Goal: Task Accomplishment & Management: Use online tool/utility

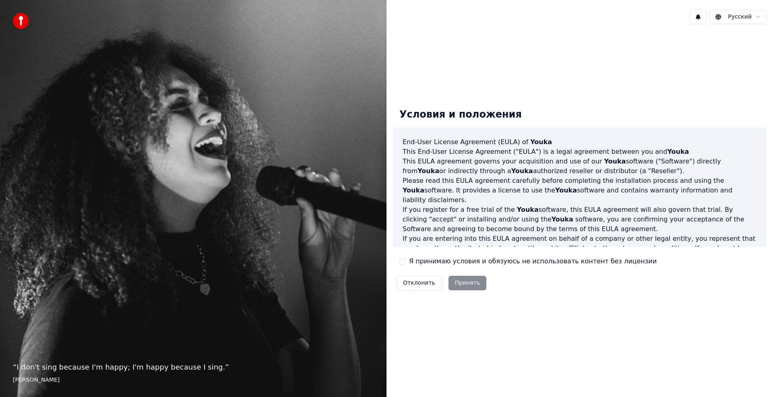
drag, startPoint x: 404, startPoint y: 261, endPoint x: 414, endPoint y: 266, distance: 11.2
click at [404, 261] on button "Я принимаю условия и обязуюсь не использовать контент без лицензии" at bounding box center [402, 261] width 6 height 6
click at [464, 283] on button "Принять" at bounding box center [468, 283] width 38 height 14
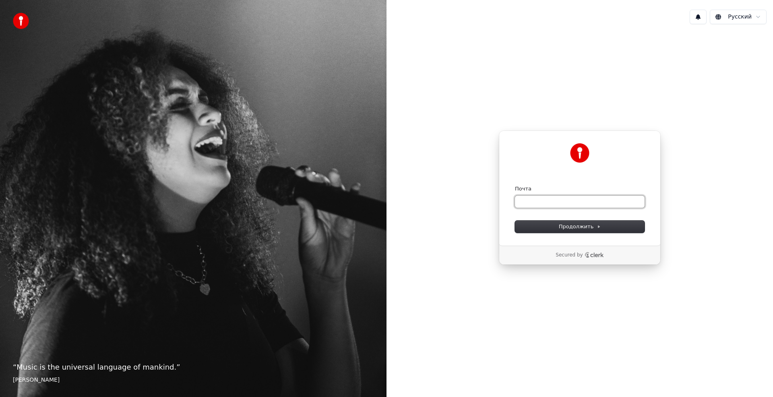
click at [532, 202] on input "Почта" at bounding box center [580, 202] width 130 height 12
click at [580, 227] on span "Продолжить" at bounding box center [580, 226] width 42 height 7
type input "**********"
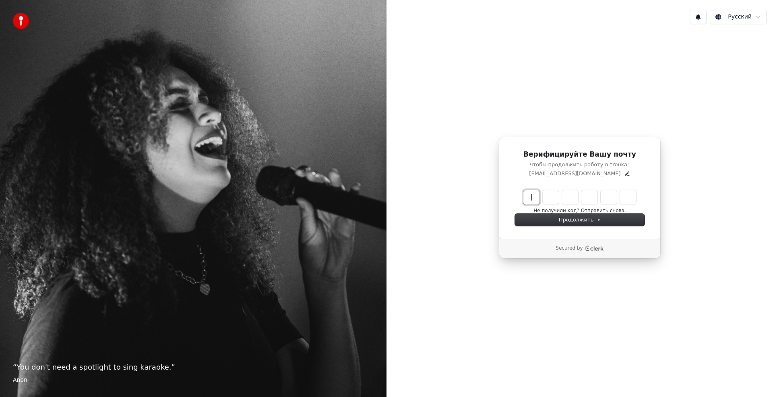
paste input "******"
type input "******"
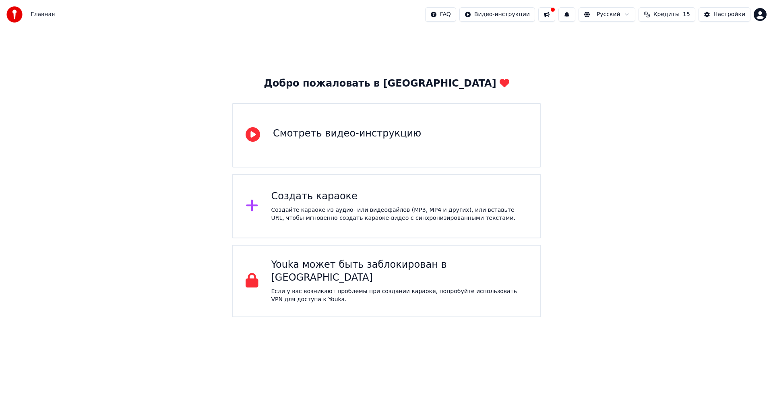
click at [374, 205] on div "Создать караоке Создайте караоке из аудио- или видеофайлов (MP3, MP4 и других),…" at bounding box center [399, 206] width 256 height 32
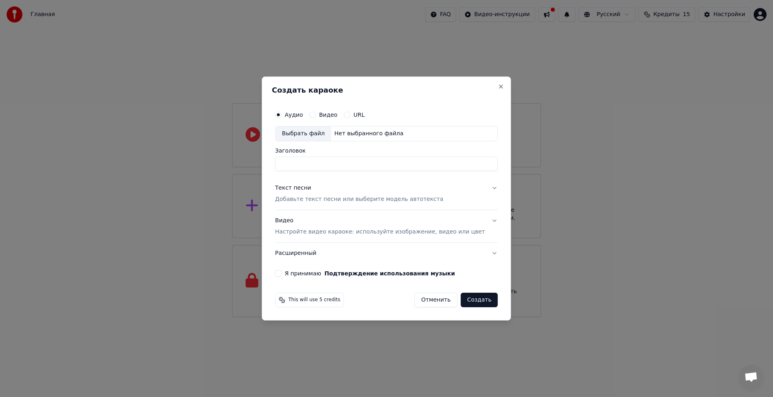
click at [316, 115] on button "Видео" at bounding box center [312, 115] width 6 height 6
click at [350, 114] on button "URL" at bounding box center [347, 115] width 6 height 6
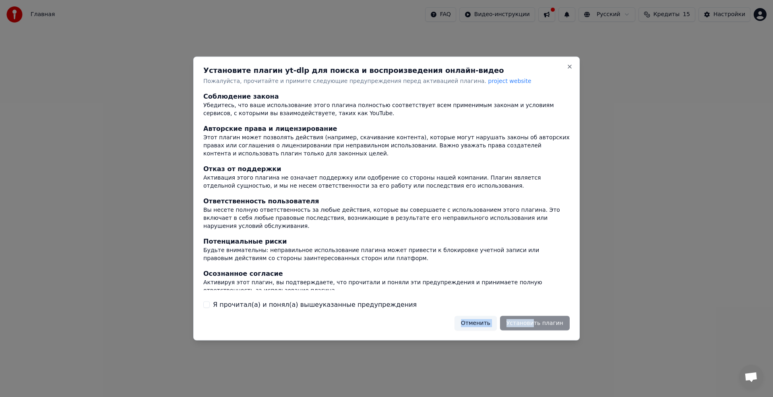
drag, startPoint x: 536, startPoint y: 324, endPoint x: 253, endPoint y: 307, distance: 283.6
click at [274, 314] on div "Установите плагин yt-dlp для поиска и воспроизведения онлайн-видео Пожалуйста, …" at bounding box center [386, 199] width 387 height 284
click at [210, 303] on div "Я прочитал(а) и понял(а) вышеуказанные предупреждения" at bounding box center [386, 305] width 366 height 10
click at [206, 305] on button "Я прочитал(а) и понял(а) вышеуказанные предупреждения" at bounding box center [206, 304] width 6 height 6
click at [526, 325] on button "Установить плагин" at bounding box center [535, 323] width 70 height 14
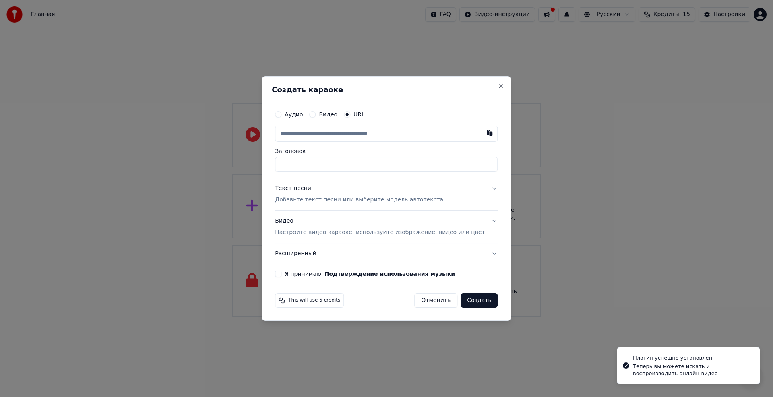
click at [343, 129] on input "text" at bounding box center [386, 134] width 223 height 16
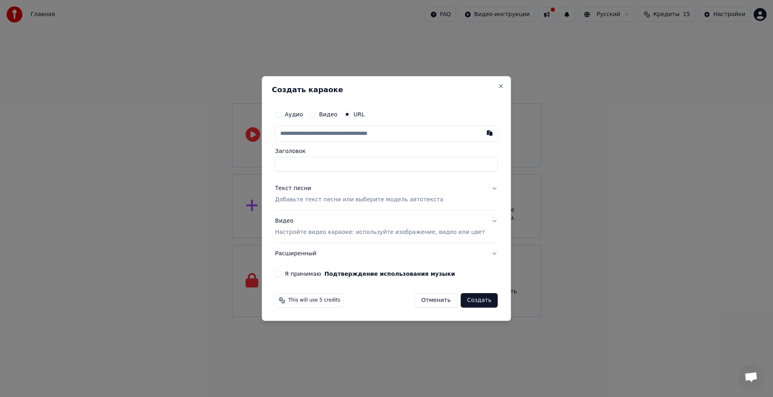
paste input "**********"
type input "**********"
click at [337, 201] on p "Добавьте текст песни или выберите модель автотекста" at bounding box center [359, 200] width 168 height 8
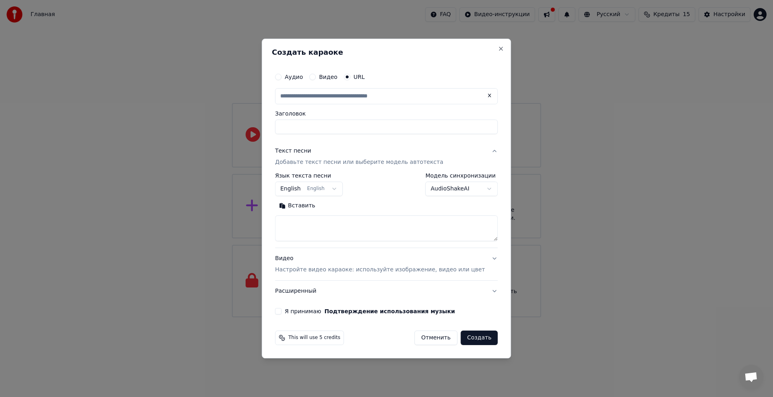
type input "**********"
click at [305, 189] on button "English English" at bounding box center [309, 189] width 68 height 14
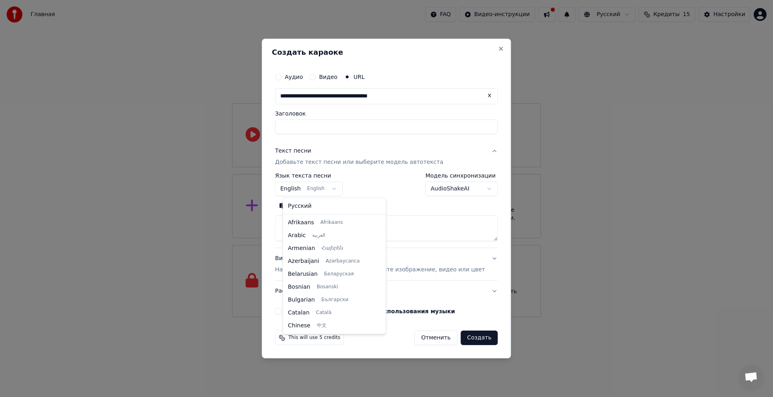
scroll to position [64, 0]
select select "**"
click at [304, 208] on button "Вставить" at bounding box center [297, 205] width 44 height 13
type textarea "**********"
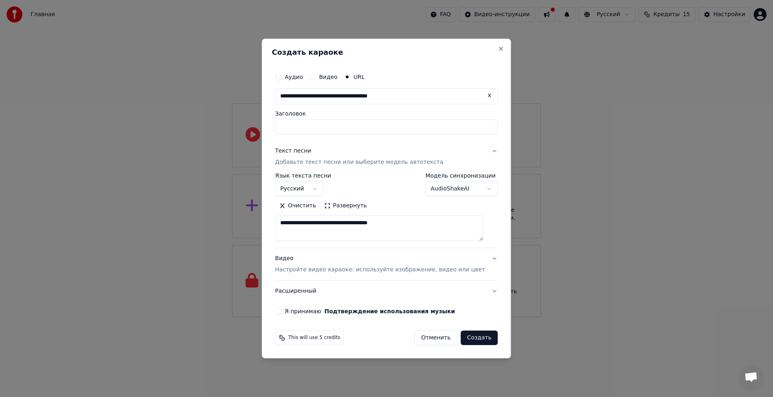
click at [470, 338] on button "Создать" at bounding box center [479, 338] width 37 height 14
select select "**"
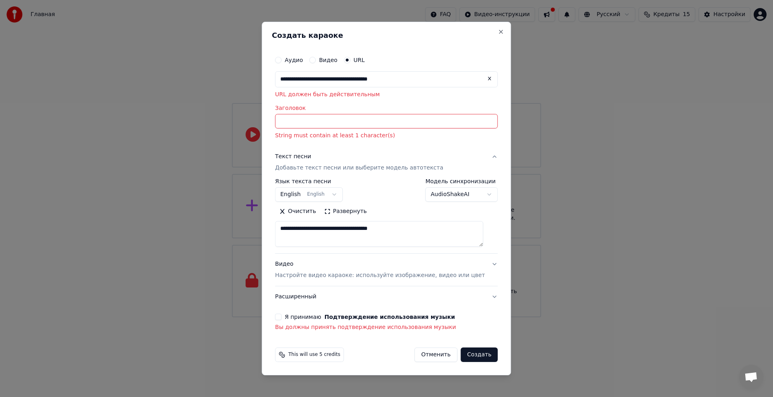
click at [281, 319] on button "Я принимаю Подтверждение использования музыки" at bounding box center [278, 317] width 6 height 6
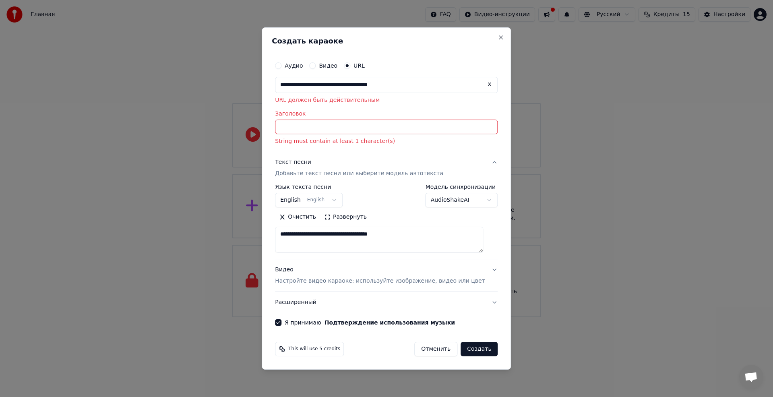
click at [474, 352] on button "Создать" at bounding box center [479, 349] width 37 height 14
click at [321, 125] on input "Заголовок" at bounding box center [386, 127] width 223 height 14
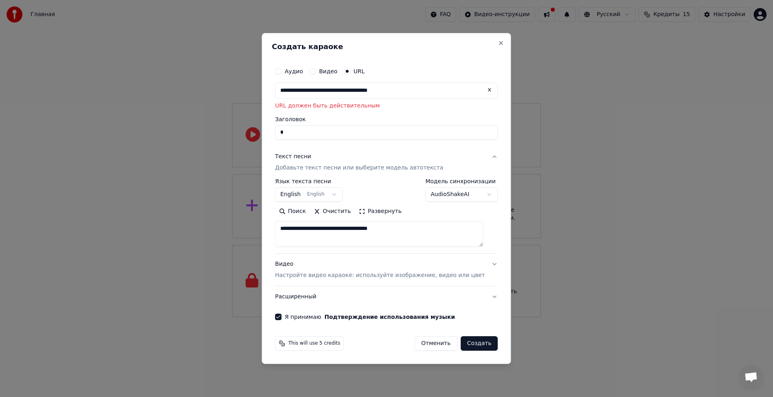
type input "*"
click at [474, 346] on button "Создать" at bounding box center [479, 343] width 37 height 14
click at [472, 345] on button "Создать" at bounding box center [479, 343] width 37 height 14
click at [316, 71] on button "Видео" at bounding box center [312, 71] width 6 height 6
click at [315, 91] on div "Выбрать файл" at bounding box center [303, 90] width 56 height 14
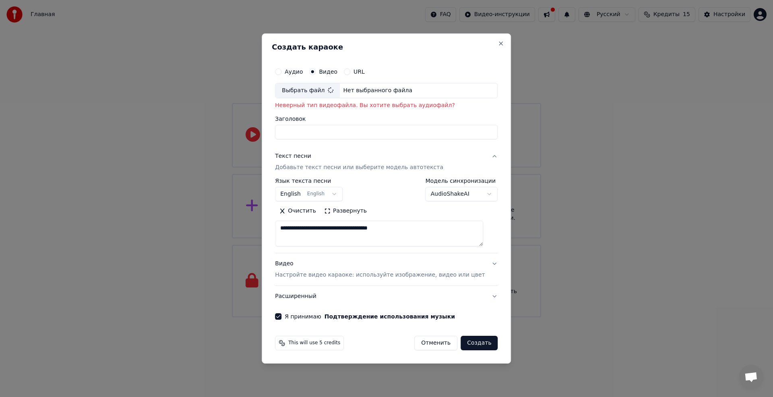
type input "**********"
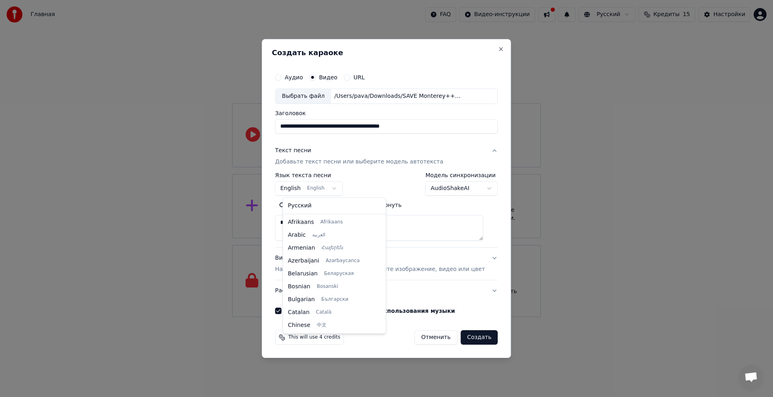
click at [304, 190] on body "**********" at bounding box center [386, 158] width 773 height 317
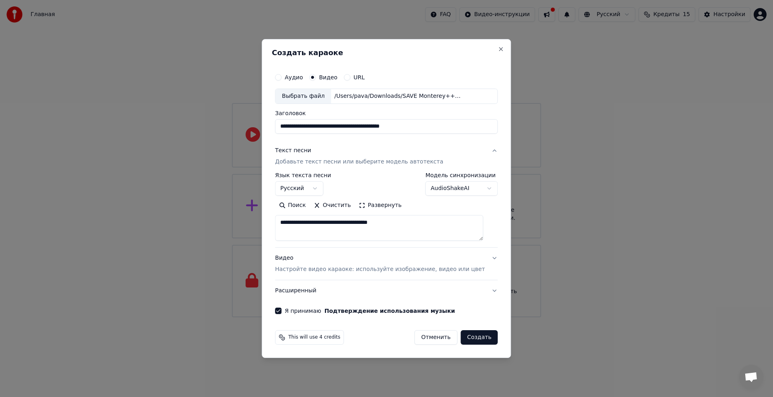
click at [474, 338] on button "Создать" at bounding box center [479, 337] width 37 height 14
select select "**"
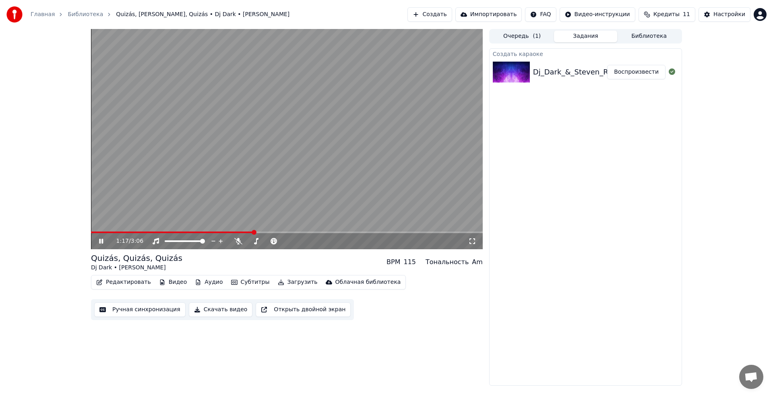
click at [526, 36] on button "Очередь ( 1 )" at bounding box center [522, 37] width 64 height 12
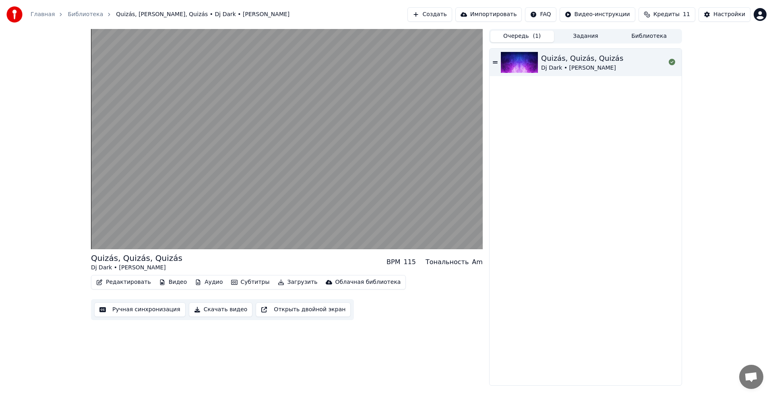
click at [496, 63] on icon at bounding box center [495, 62] width 5 height 2
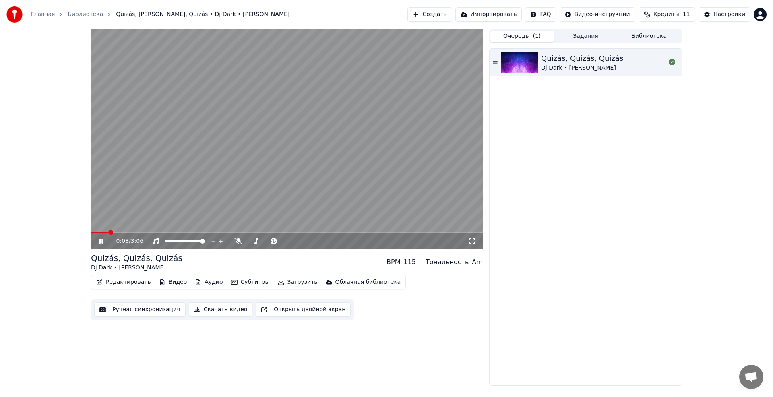
click at [102, 241] on icon at bounding box center [101, 241] width 4 height 5
click at [221, 311] on button "Скачать видео" at bounding box center [221, 309] width 64 height 14
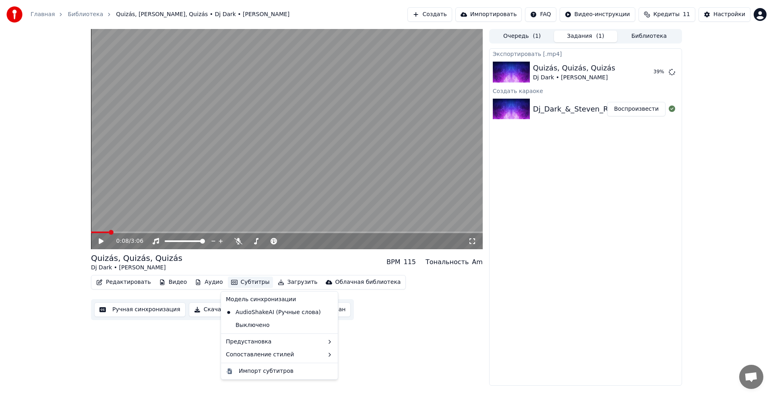
click at [246, 283] on button "Субтитры" at bounding box center [250, 282] width 45 height 11
click at [266, 371] on div "Импорт субтитров" at bounding box center [266, 371] width 55 height 8
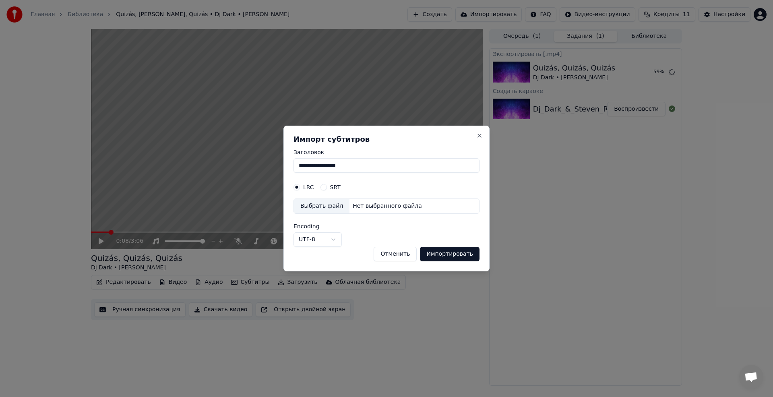
click at [325, 186] on button "SRT" at bounding box center [324, 187] width 6 height 6
click at [323, 204] on div "Выбрать файл" at bounding box center [322, 206] width 56 height 14
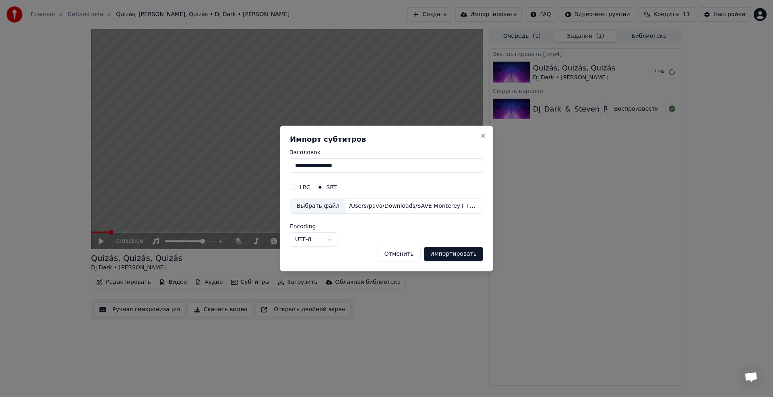
click at [449, 257] on button "Импортировать" at bounding box center [454, 254] width 60 height 14
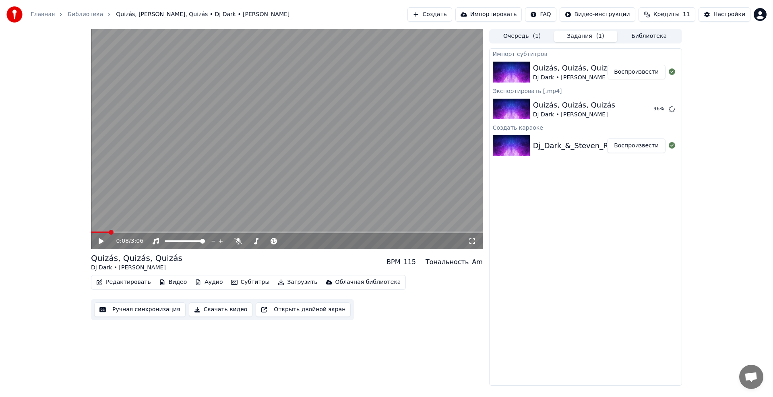
click at [631, 72] on button "Воспроизвести" at bounding box center [636, 72] width 58 height 14
click at [112, 232] on span at bounding box center [287, 233] width 392 height 2
click at [128, 232] on span at bounding box center [287, 233] width 392 height 2
click at [103, 240] on icon at bounding box center [101, 241] width 4 height 5
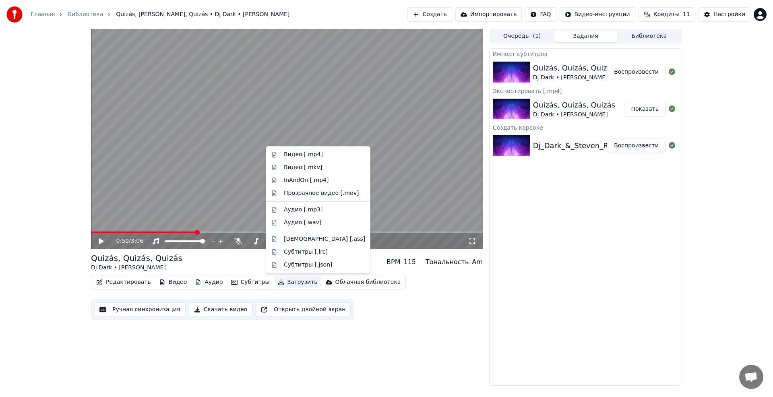
click at [291, 283] on button "Загрузить" at bounding box center [298, 282] width 46 height 11
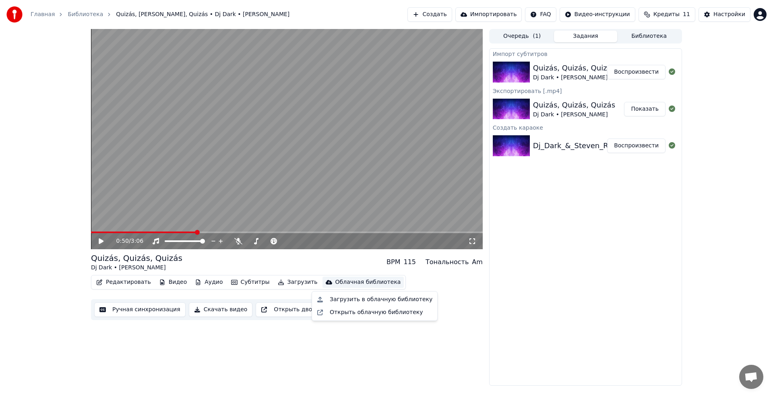
click at [520, 278] on div "Импорт субтитров Quizás, Quizás, Quizás Dj Dark • Steven Roho Воспроизвести …" at bounding box center [585, 216] width 193 height 337
click at [220, 310] on button "Скачать видео" at bounding box center [221, 309] width 64 height 14
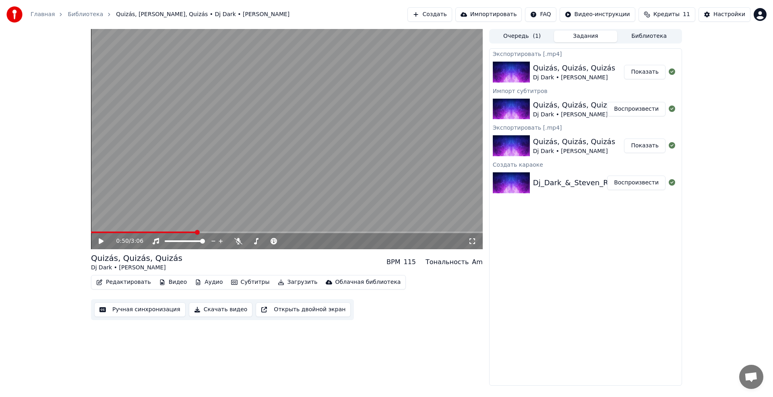
click at [649, 74] on button "Показать" at bounding box center [644, 72] width 41 height 14
click at [245, 284] on button "Субтитры" at bounding box center [250, 282] width 45 height 11
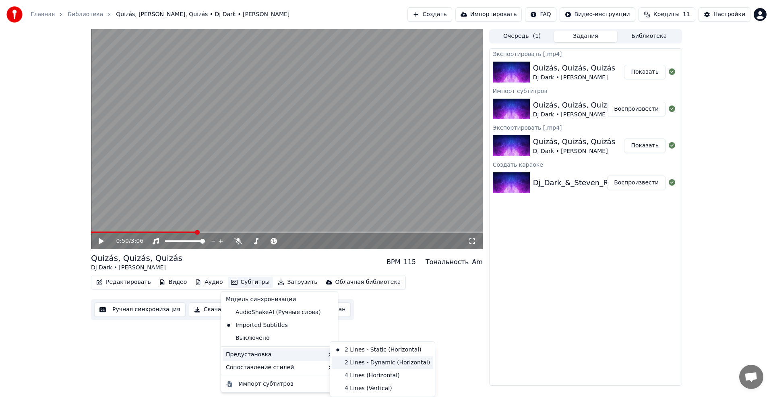
click at [359, 363] on div "2 Lines - Dynamic (Horizontal)" at bounding box center [382, 362] width 101 height 13
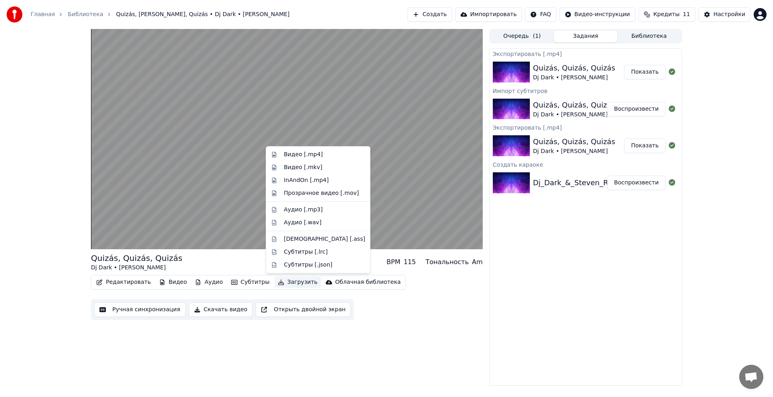
click at [295, 283] on button "Загрузить" at bounding box center [298, 282] width 46 height 11
click at [318, 194] on div "Прозрачное видео [.mov]" at bounding box center [321, 193] width 75 height 8
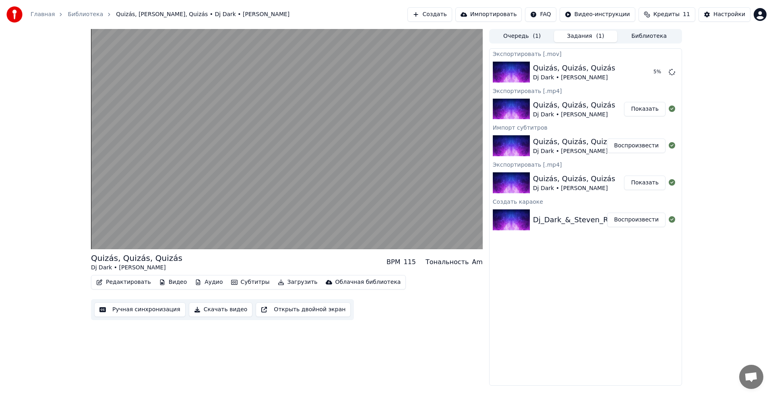
click at [137, 281] on button "Редактировать" at bounding box center [123, 282] width 61 height 11
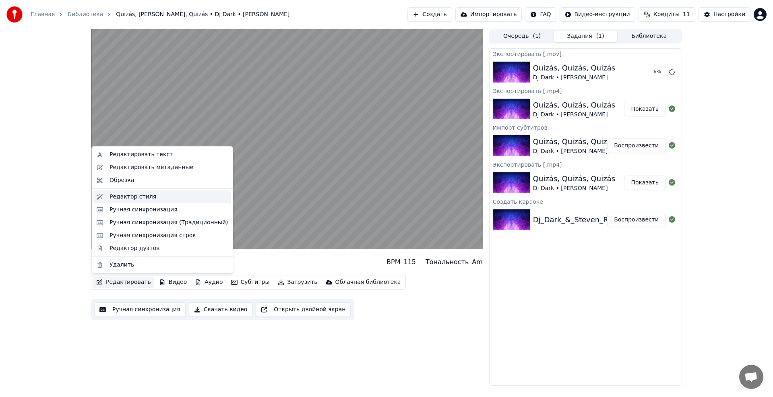
click at [149, 194] on div "Редактор стиля" at bounding box center [133, 197] width 47 height 8
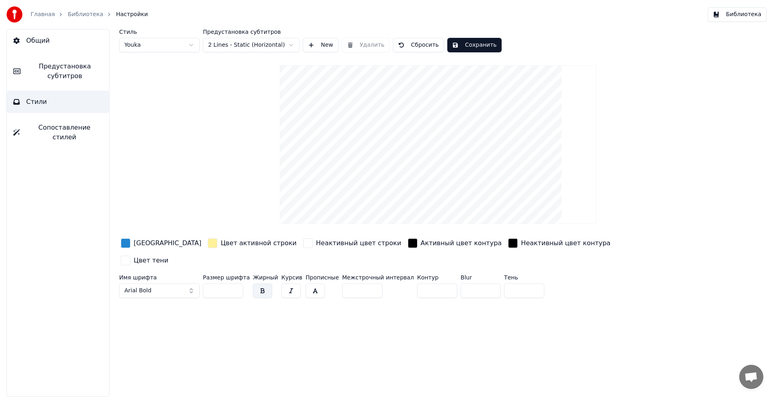
click at [190, 47] on html "Главная Библиотека Настройки Библиотека Общий Предустановка субтитров Стили Соп…" at bounding box center [386, 198] width 773 height 397
click at [192, 44] on html "Главная Библиотека Настройки Библиотека Общий Предустановка субтитров Стили Соп…" at bounding box center [386, 198] width 773 height 397
click at [185, 45] on html "Главная Библиотека Настройки Библиотека Общий Предустановка субтитров Стили Соп…" at bounding box center [386, 198] width 773 height 397
click at [37, 14] on link "Главная" at bounding box center [43, 14] width 24 height 8
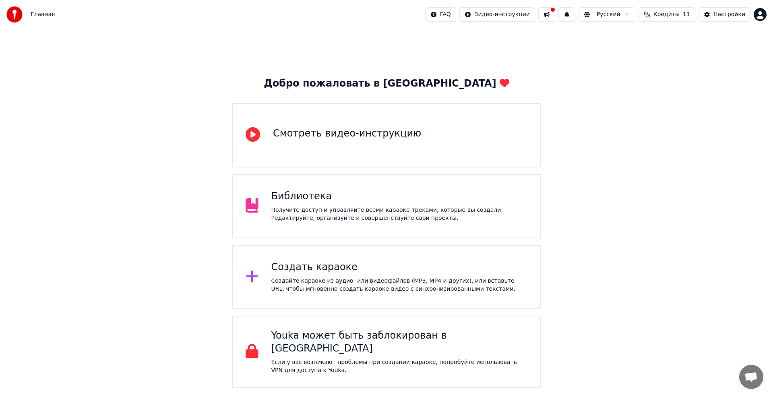
click at [314, 199] on div "Библиотека" at bounding box center [399, 196] width 256 height 13
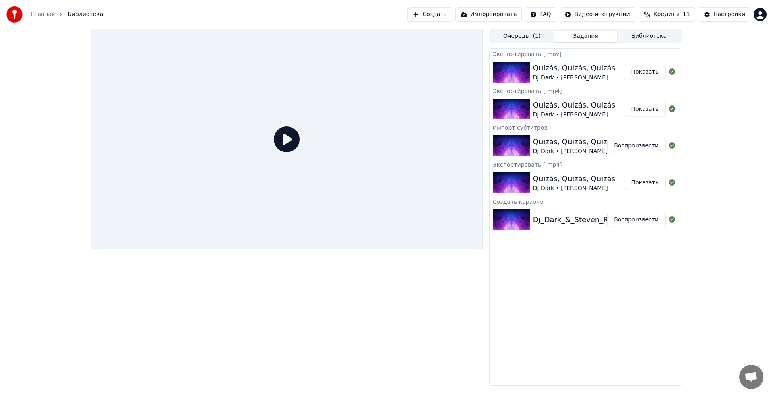
click at [643, 72] on button "Показать" at bounding box center [644, 72] width 41 height 14
